Goal: Task Accomplishment & Management: Use online tool/utility

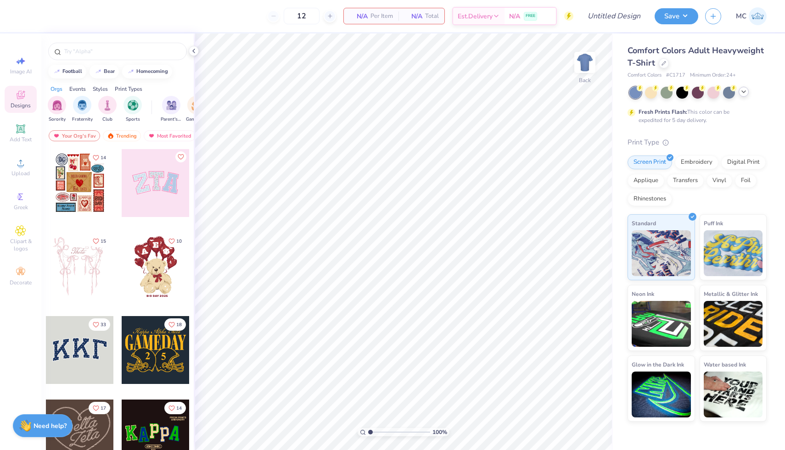
click at [742, 95] on icon at bounding box center [743, 91] width 7 height 7
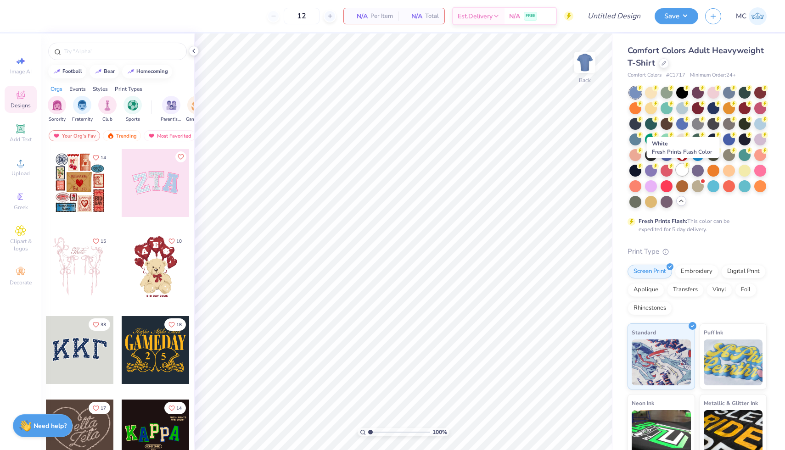
click at [679, 168] on div at bounding box center [682, 170] width 12 height 12
click at [662, 63] on icon at bounding box center [664, 63] width 4 height 4
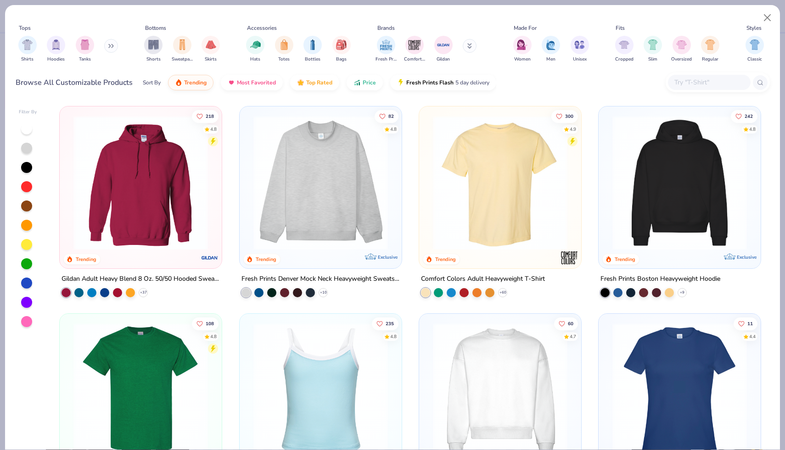
click at [694, 78] on input "text" at bounding box center [708, 82] width 71 height 11
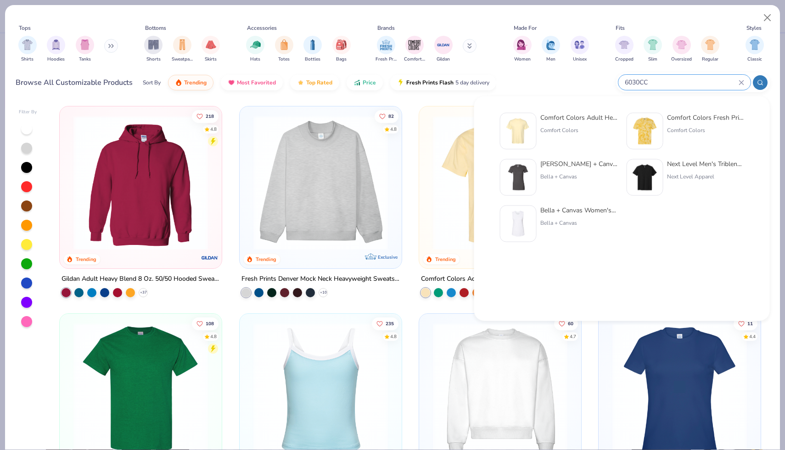
type input "6030CC"
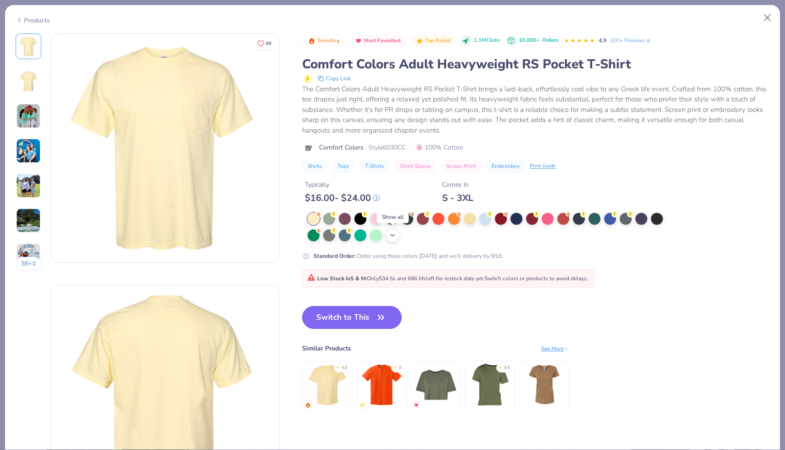
click at [396, 235] on icon at bounding box center [392, 235] width 7 height 7
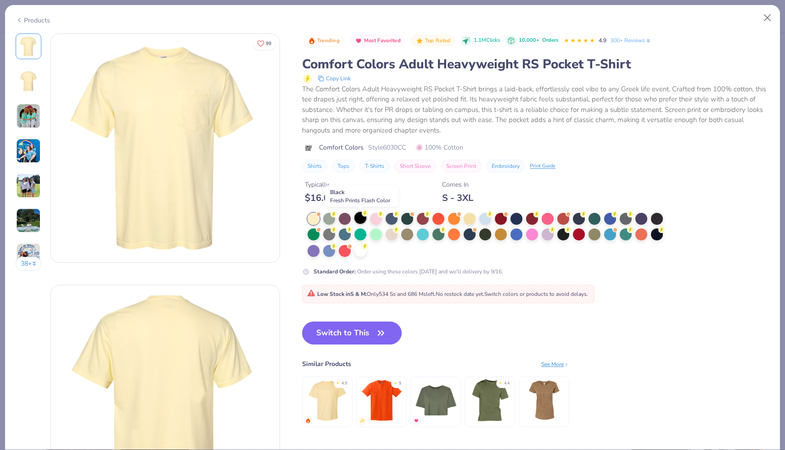
click at [361, 219] on div at bounding box center [360, 218] width 12 height 12
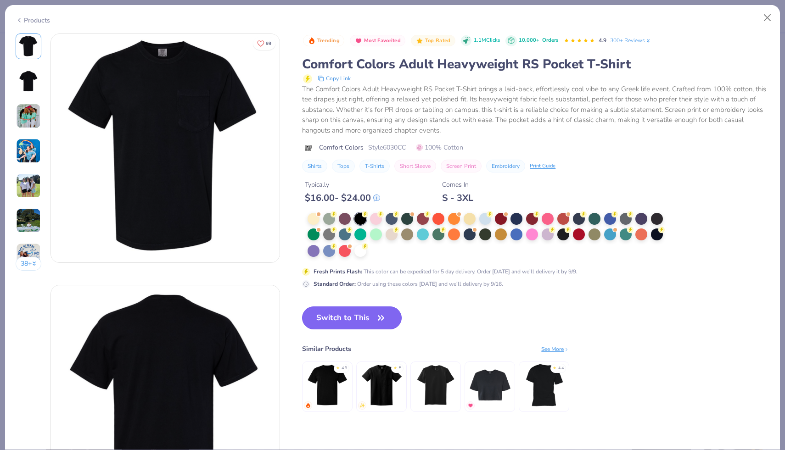
click at [346, 327] on button "Switch to This" at bounding box center [352, 318] width 100 height 23
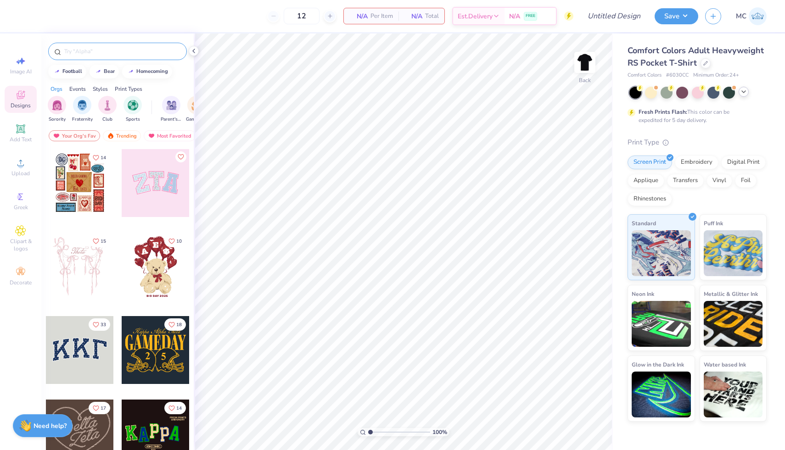
click at [126, 57] on div at bounding box center [117, 51] width 139 height 17
click at [103, 44] on div at bounding box center [117, 51] width 139 height 17
click at [86, 50] on input "text" at bounding box center [122, 51] width 118 height 9
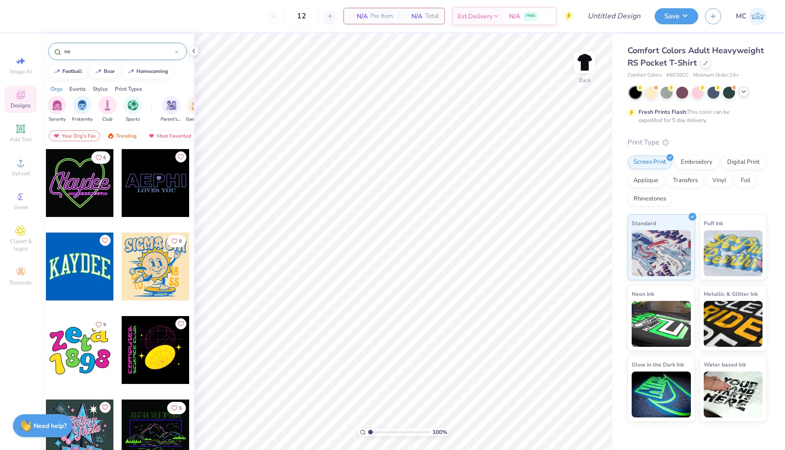
type input "n"
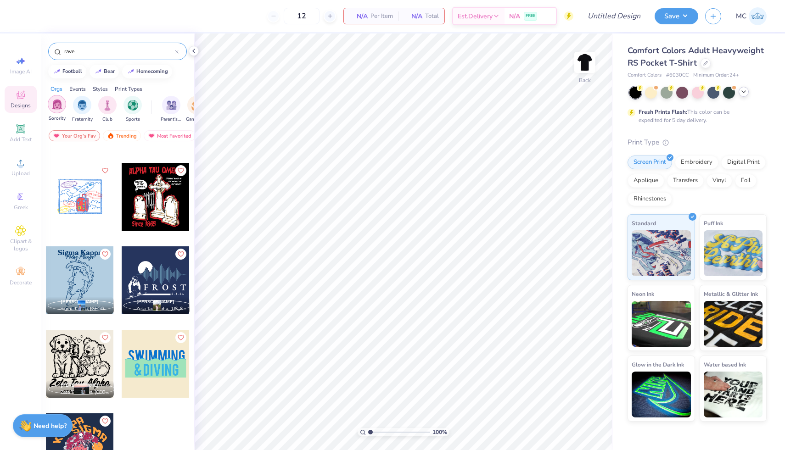
click at [58, 101] on img "filter for Sorority" at bounding box center [57, 104] width 11 height 11
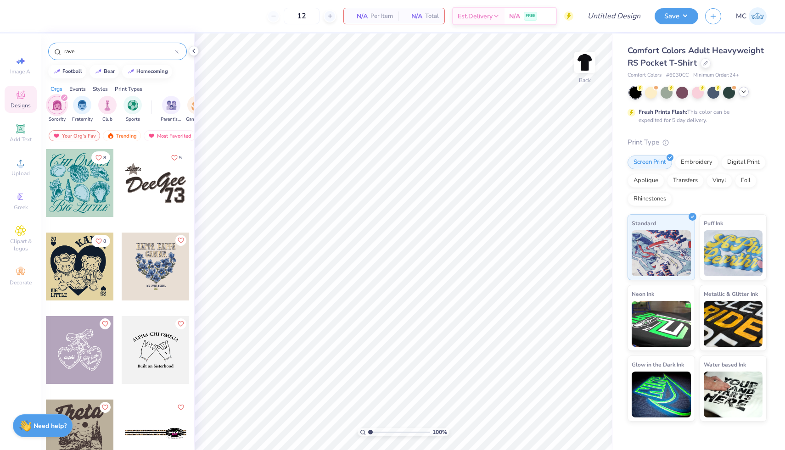
drag, startPoint x: 76, startPoint y: 52, endPoint x: 62, endPoint y: 49, distance: 14.0
click at [62, 49] on div "rave" at bounding box center [117, 51] width 139 height 17
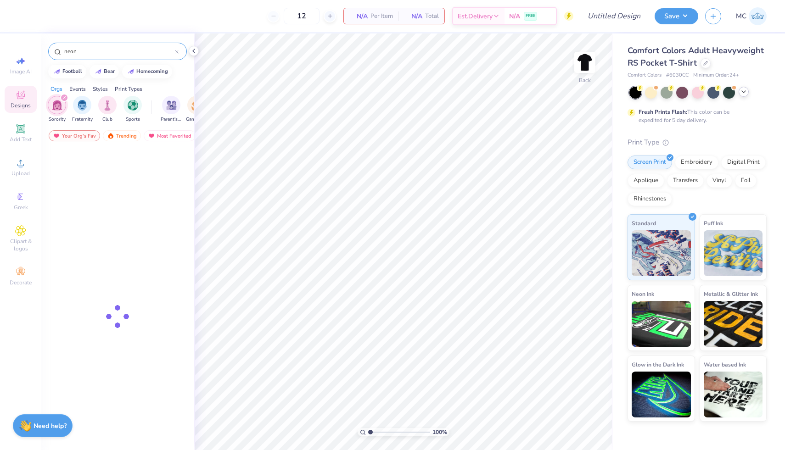
type input "neon"
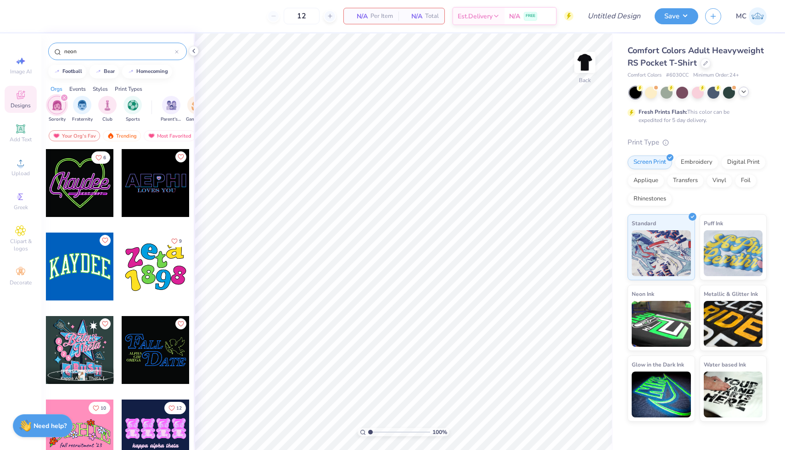
click at [77, 89] on div "Events" at bounding box center [77, 89] width 17 height 8
click at [157, 109] on img "filter for Greek Week" at bounding box center [155, 104] width 11 height 11
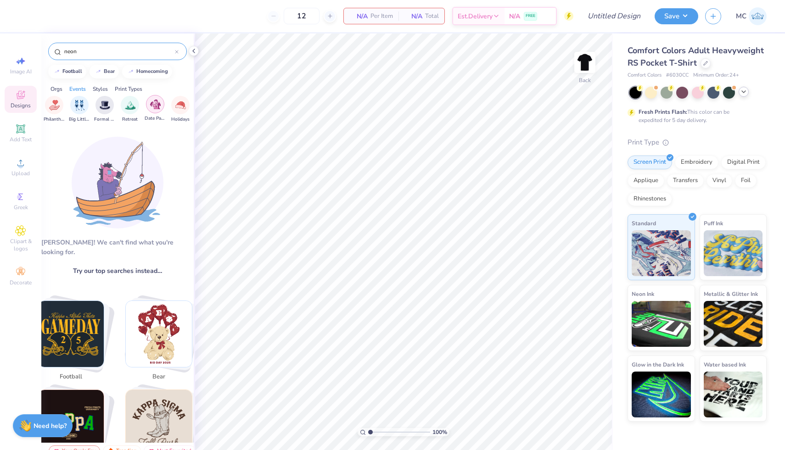
click at [149, 107] on div "filter for Date Parties & Socials" at bounding box center [155, 104] width 18 height 18
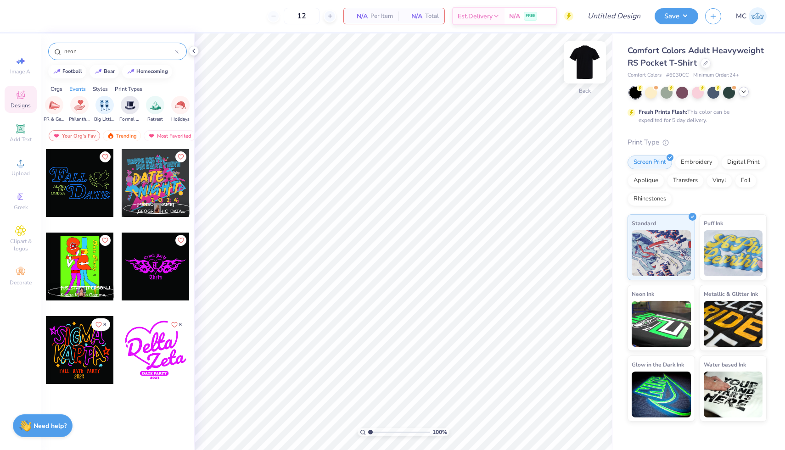
click at [588, 64] on img at bounding box center [584, 62] width 37 height 37
click at [76, 353] on div at bounding box center [80, 350] width 68 height 68
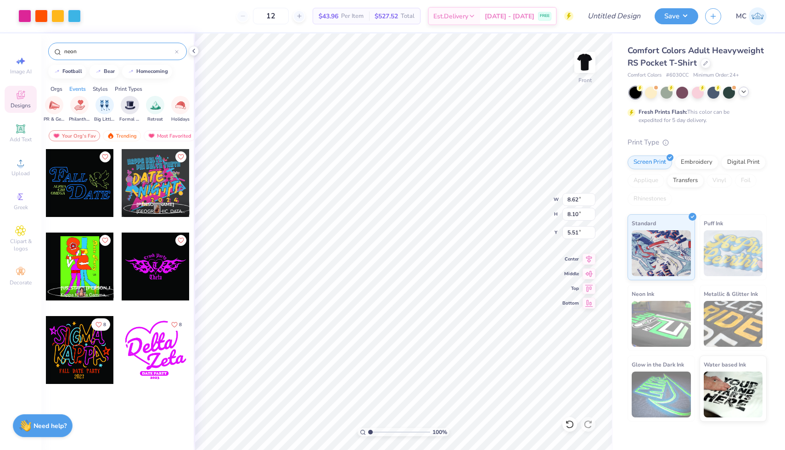
type input "5.51"
type input "10.33"
type input "9.71"
type input "5.89"
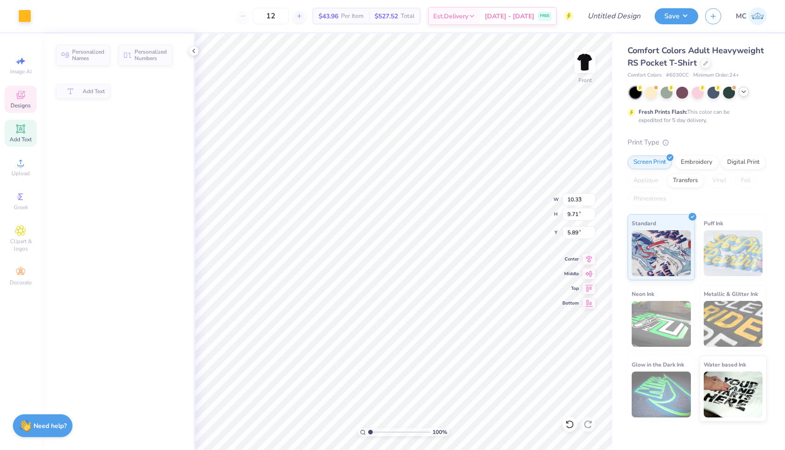
type input "2.82"
type input "3.24"
type input "6.26"
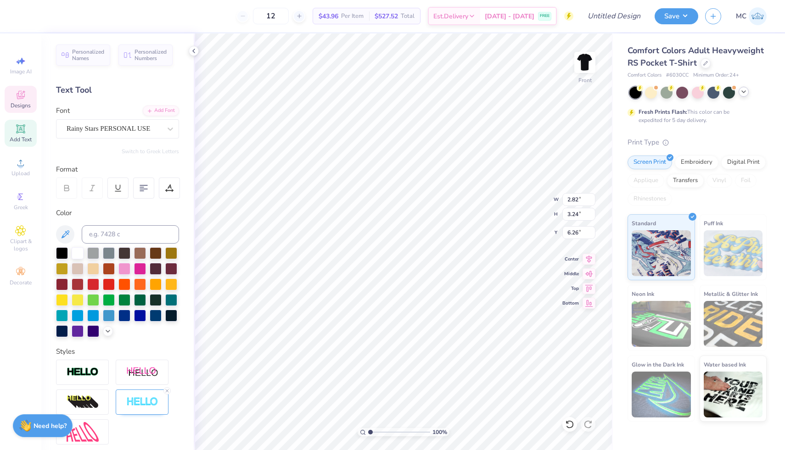
type input "2.31"
type input "3.21"
type input "6.76"
click at [12, 104] on span "Designs" at bounding box center [21, 105] width 20 height 7
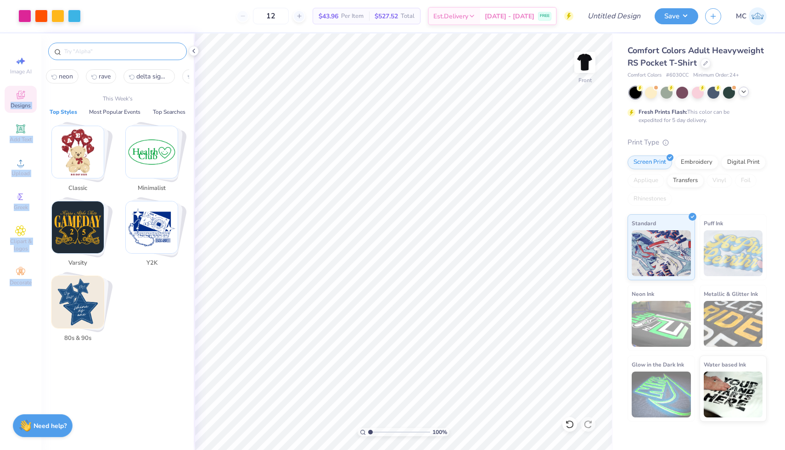
click at [89, 50] on input "text" at bounding box center [122, 51] width 118 height 9
click at [82, 50] on input "text" at bounding box center [122, 51] width 118 height 9
click at [78, 50] on input "text" at bounding box center [122, 51] width 118 height 9
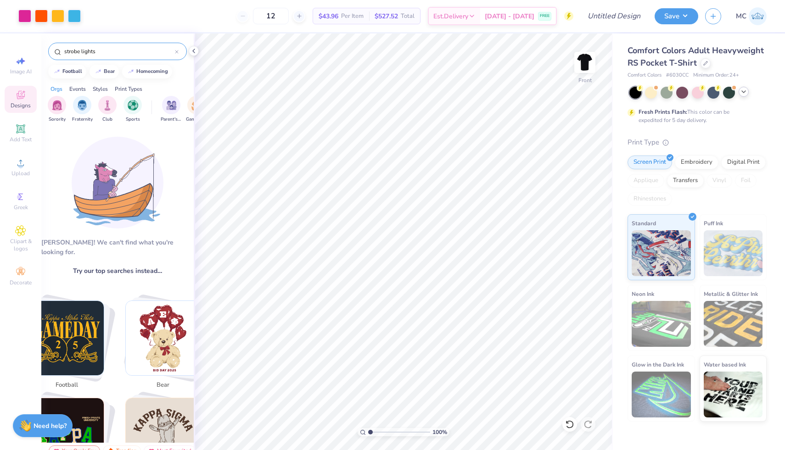
drag, startPoint x: 80, startPoint y: 53, endPoint x: 56, endPoint y: 50, distance: 24.5
click at [56, 50] on div "strobe lights" at bounding box center [117, 51] width 139 height 17
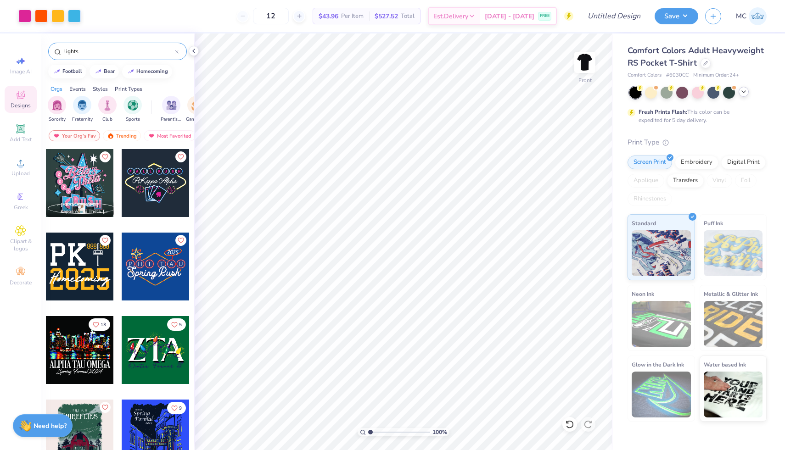
click at [84, 50] on input "lights" at bounding box center [119, 51] width 112 height 9
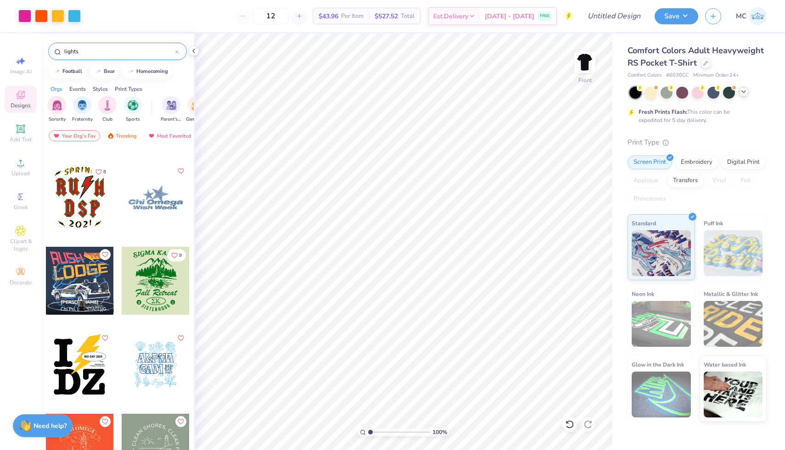
scroll to position [602, 0]
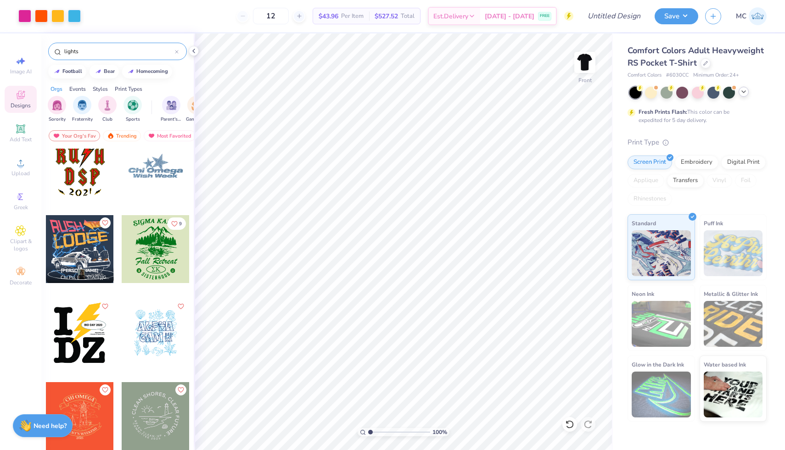
drag, startPoint x: 84, startPoint y: 53, endPoint x: 45, endPoint y: 53, distance: 39.0
click at [45, 53] on div "lights" at bounding box center [117, 49] width 152 height 31
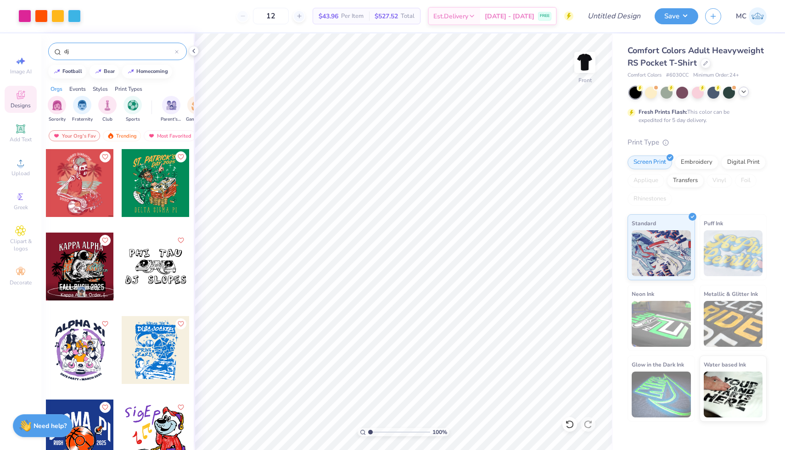
drag, startPoint x: 78, startPoint y: 55, endPoint x: 47, endPoint y: 55, distance: 31.2
click at [45, 57] on div "dj" at bounding box center [117, 49] width 152 height 31
type input "d"
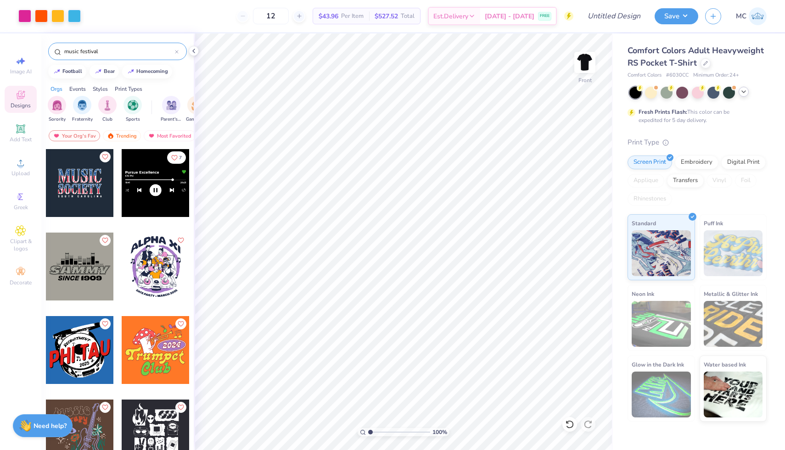
type input "music festival"
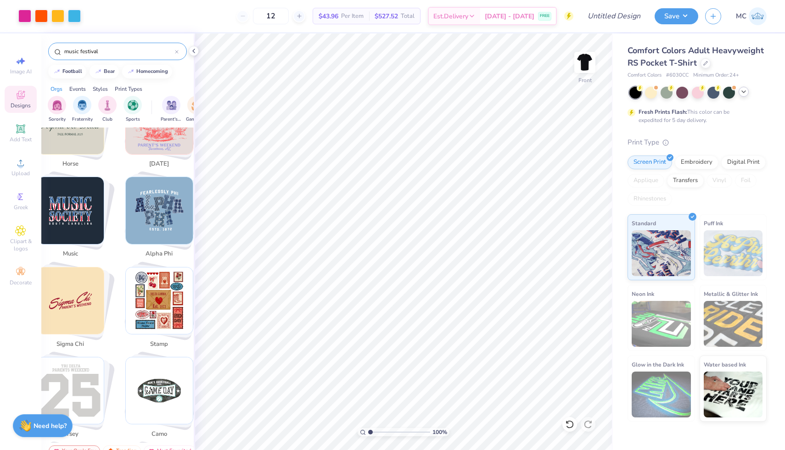
scroll to position [758, 0]
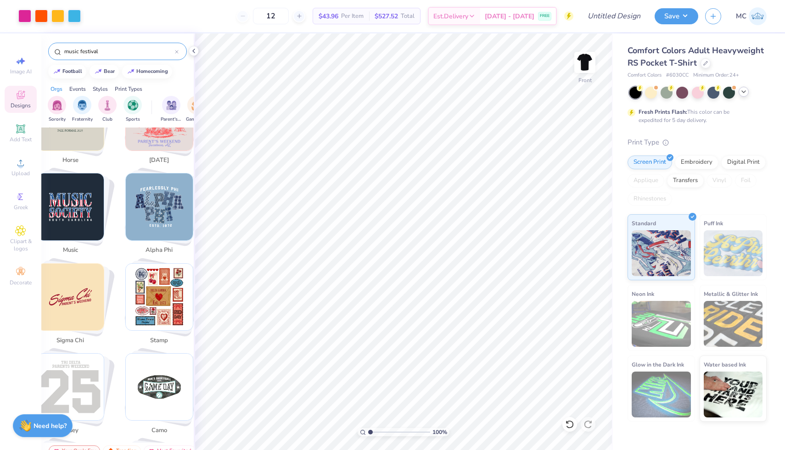
click at [178, 50] on icon at bounding box center [177, 52] width 4 height 4
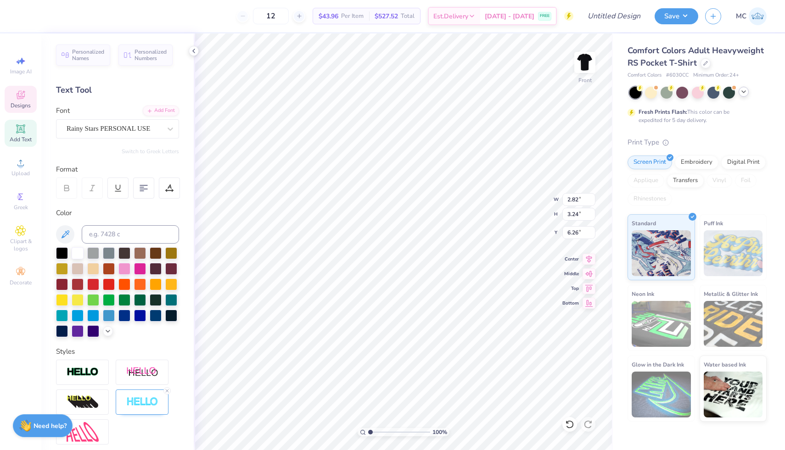
type input "1.92"
type input "3.17"
type input "6.89"
type input "9.97"
type input "2.21"
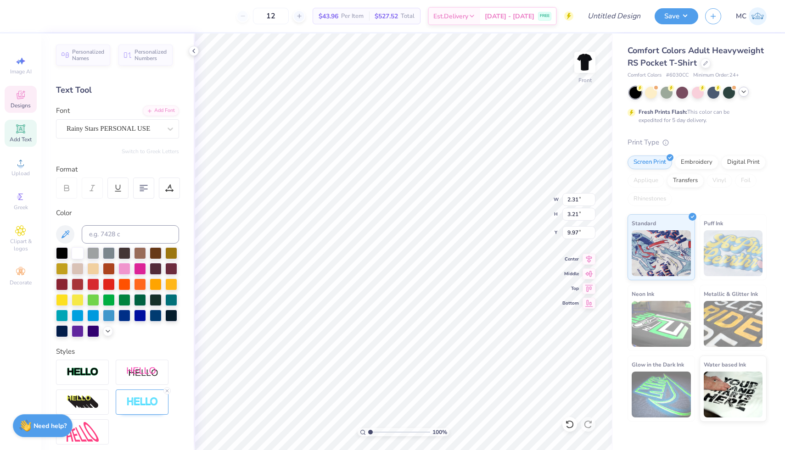
type input "3.39"
click at [194, 48] on icon at bounding box center [193, 50] width 7 height 7
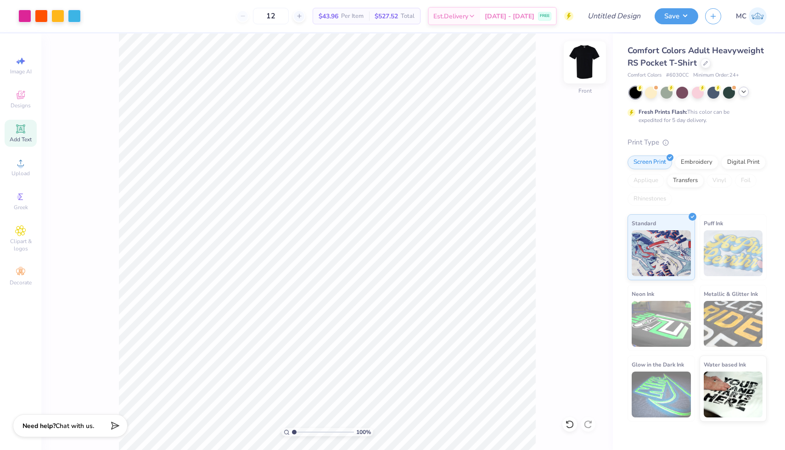
click at [583, 60] on img at bounding box center [584, 62] width 37 height 37
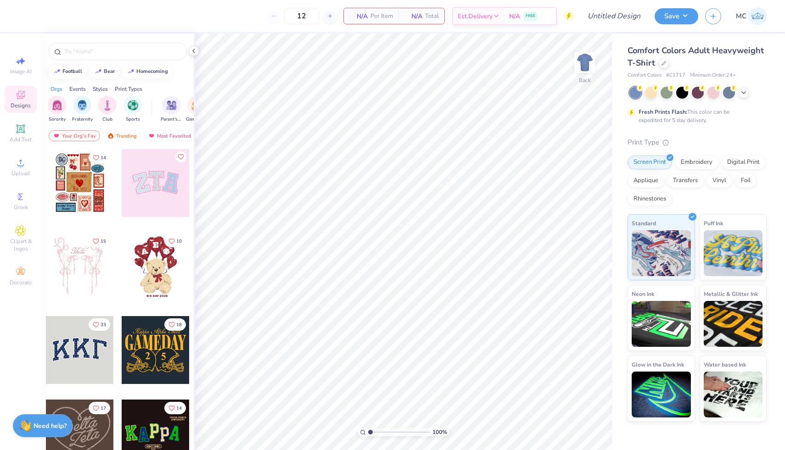
click at [665, 118] on div "Fresh Prints Flash: This color can be expedited for 5 day delivery." at bounding box center [695, 116] width 113 height 17
click at [711, 106] on div "Fresh Prints Flash: This color can be expedited for 5 day delivery." at bounding box center [697, 106] width 139 height 38
click at [711, 88] on div at bounding box center [713, 92] width 12 height 12
click at [729, 92] on div at bounding box center [729, 92] width 12 height 12
click at [743, 92] on icon at bounding box center [743, 91] width 7 height 7
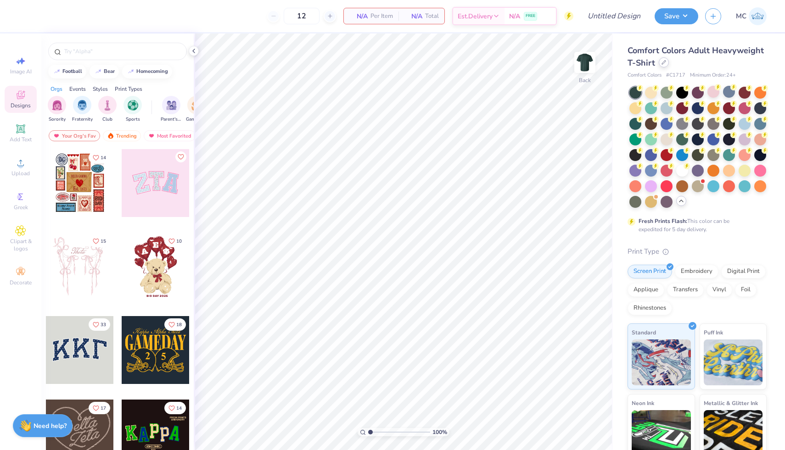
click at [662, 64] on icon at bounding box center [664, 63] width 4 height 4
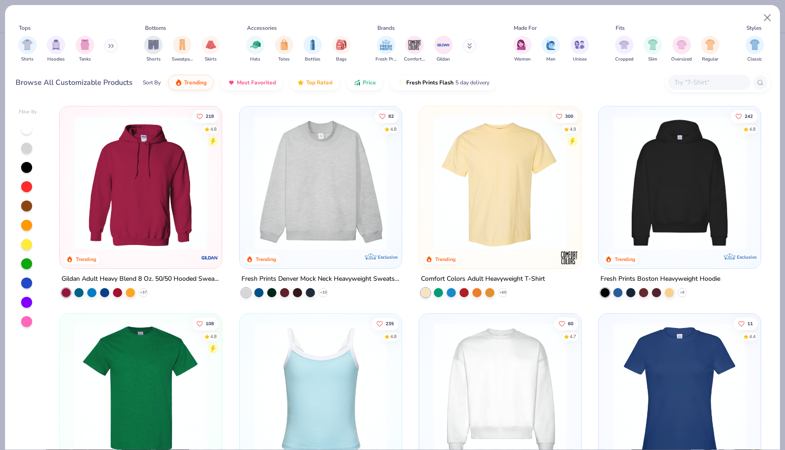
click at [696, 76] on div at bounding box center [709, 82] width 83 height 15
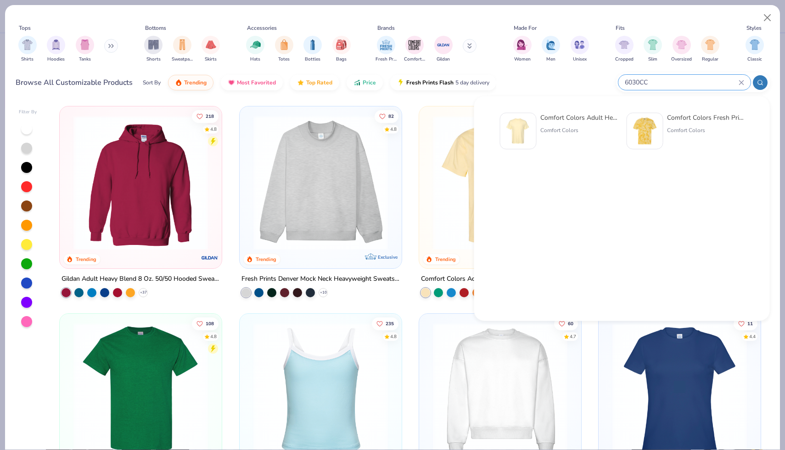
type input "6030CC"
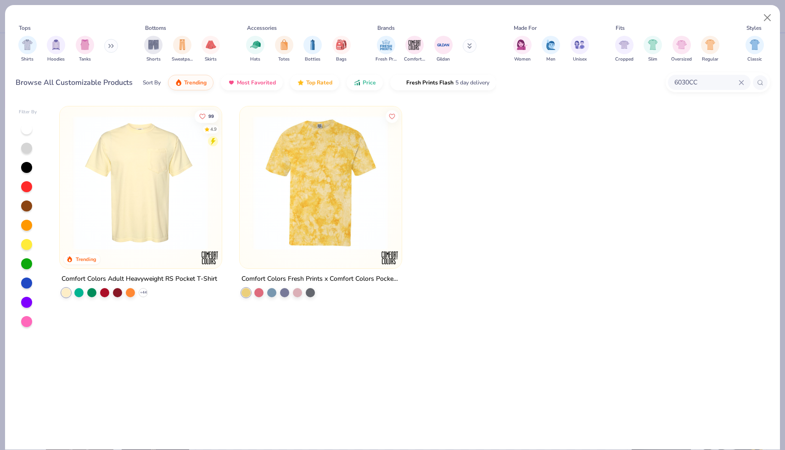
click at [112, 198] on img at bounding box center [141, 183] width 144 height 135
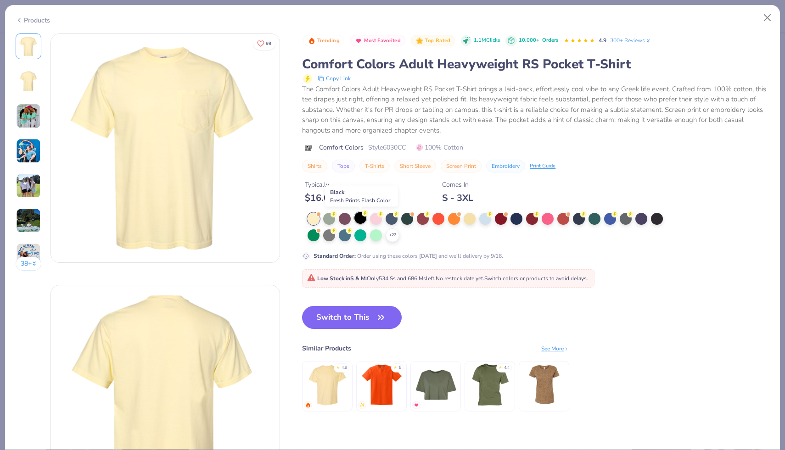
click at [360, 214] on div at bounding box center [360, 218] width 12 height 12
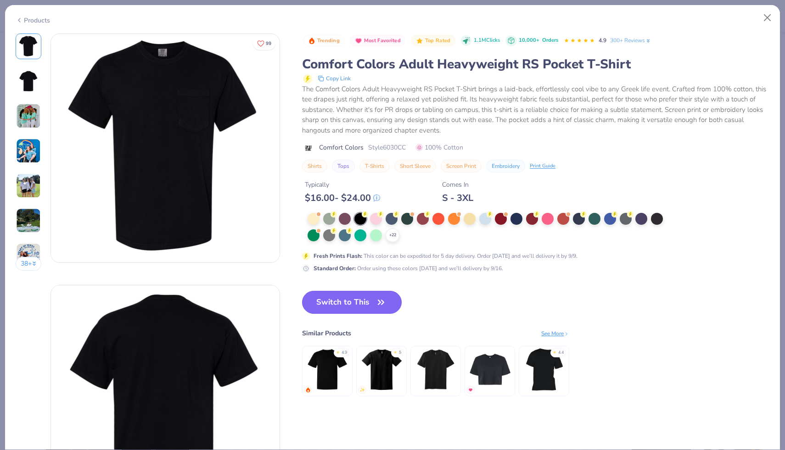
click at [345, 305] on button "Switch to This" at bounding box center [352, 302] width 100 height 23
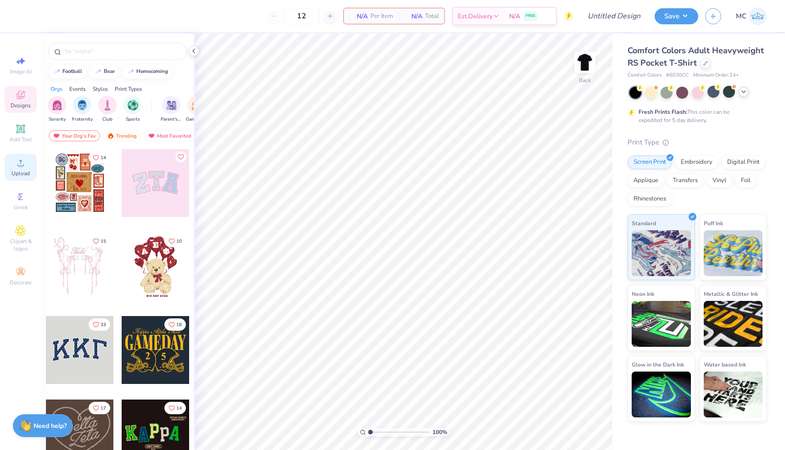
click at [25, 168] on icon at bounding box center [20, 162] width 11 height 11
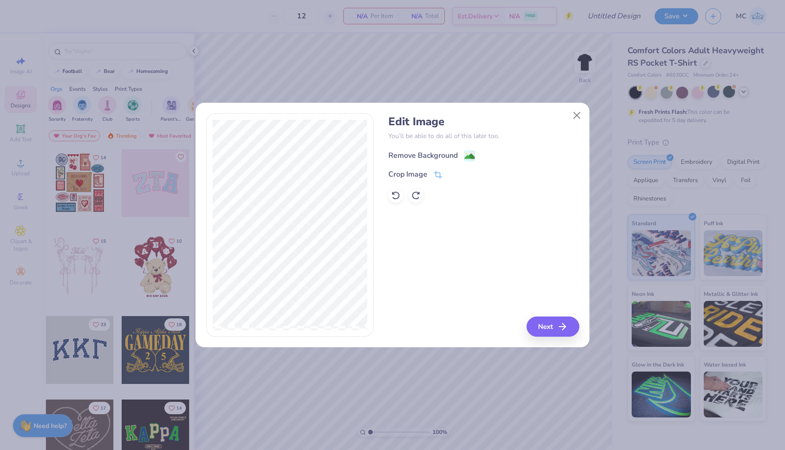
click at [471, 154] on image at bounding box center [470, 156] width 10 height 10
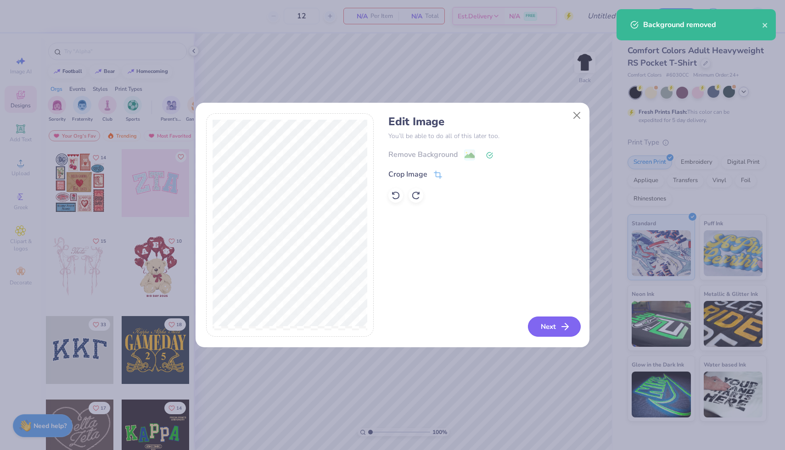
click at [558, 323] on button "Next" at bounding box center [554, 327] width 53 height 20
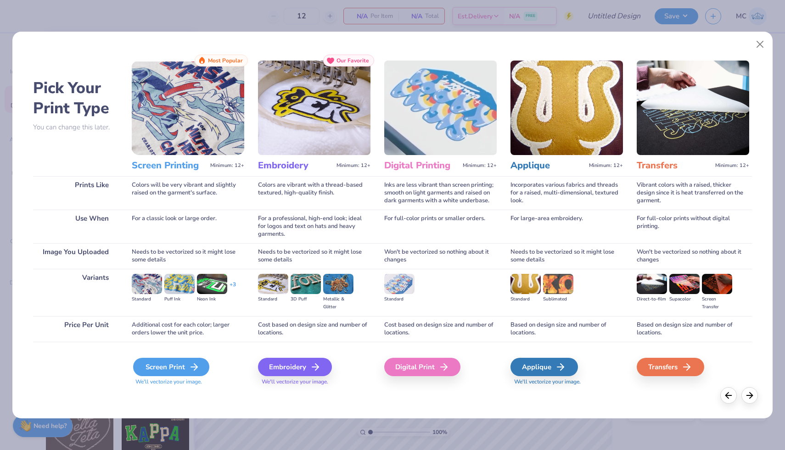
click at [174, 370] on div "Screen Print" at bounding box center [171, 367] width 76 height 18
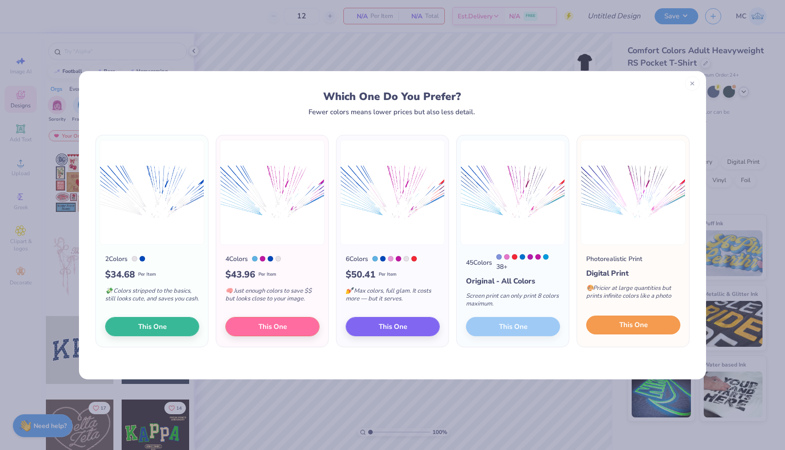
click at [628, 329] on span "This One" at bounding box center [633, 325] width 28 height 11
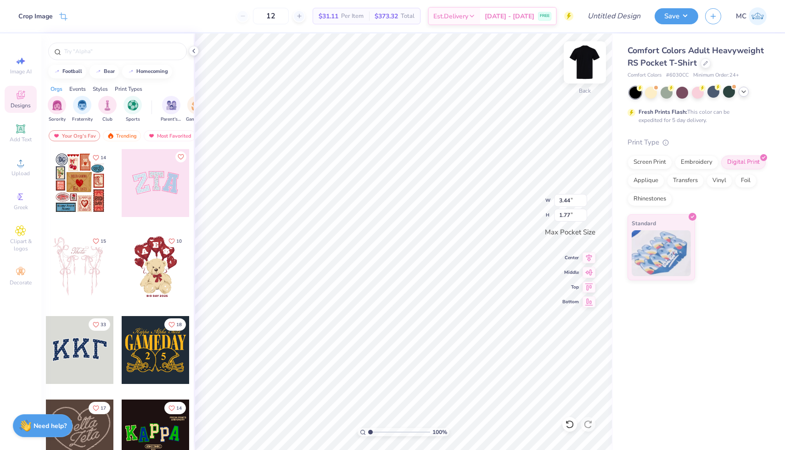
click at [579, 75] on img at bounding box center [584, 62] width 37 height 37
type input "6.32"
type input "10.72"
type input "5.52"
type input "5.94"
